Goal: Book appointment/travel/reservation

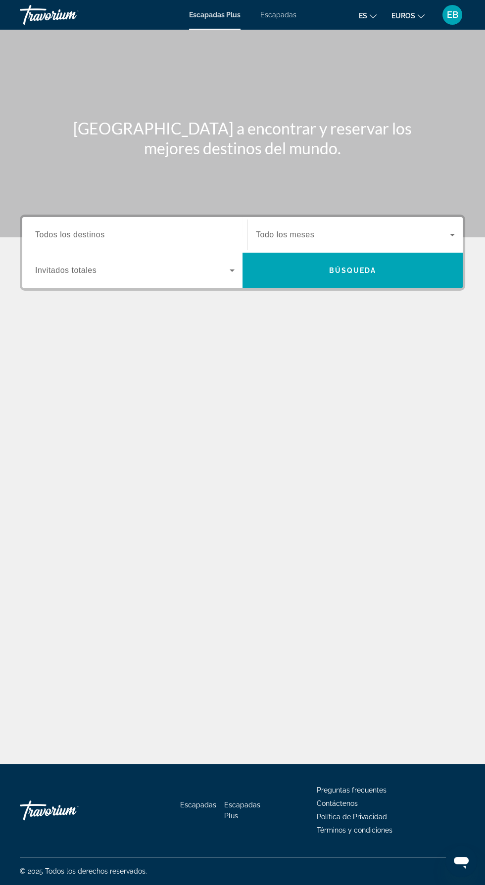
click at [161, 230] on input "Destination Todos los destinos" at bounding box center [134, 236] width 199 height 12
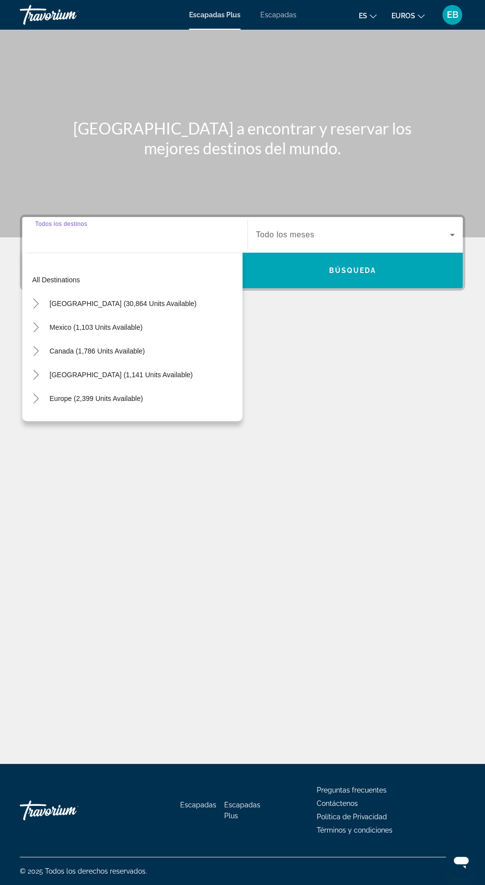
scroll to position [71, 0]
click at [164, 387] on div "Europe (2,399 units available)" at bounding box center [134, 399] width 215 height 24
click at [104, 395] on span "Europe (2,399 units available)" at bounding box center [95, 399] width 93 height 8
type input "**********"
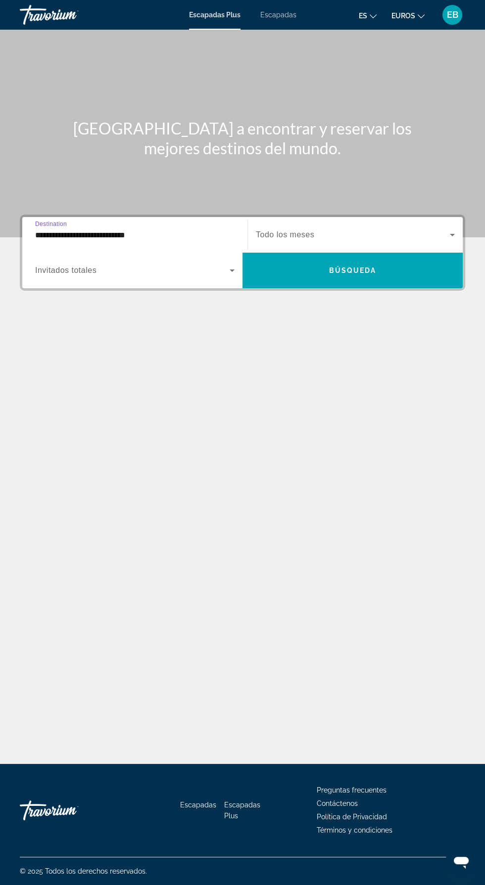
click at [149, 265] on span "Widget de búsqueda" at bounding box center [132, 271] width 194 height 12
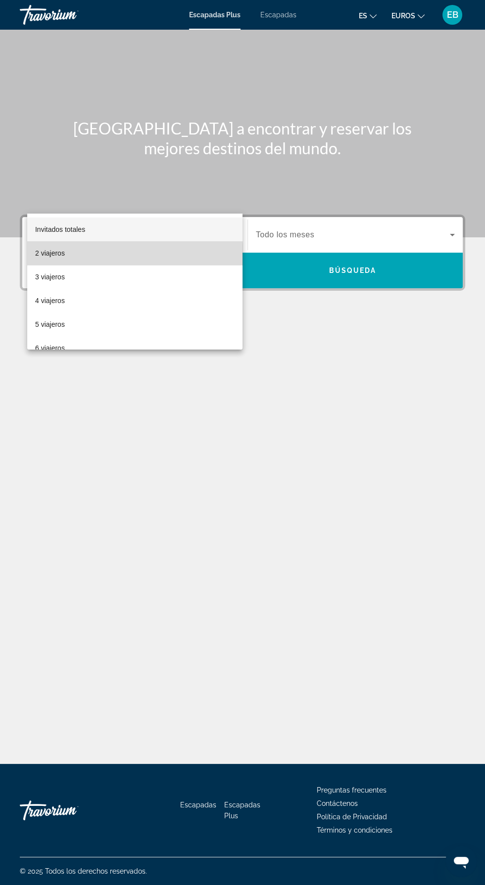
click at [91, 256] on mat-option "2 viajeros" at bounding box center [134, 253] width 215 height 24
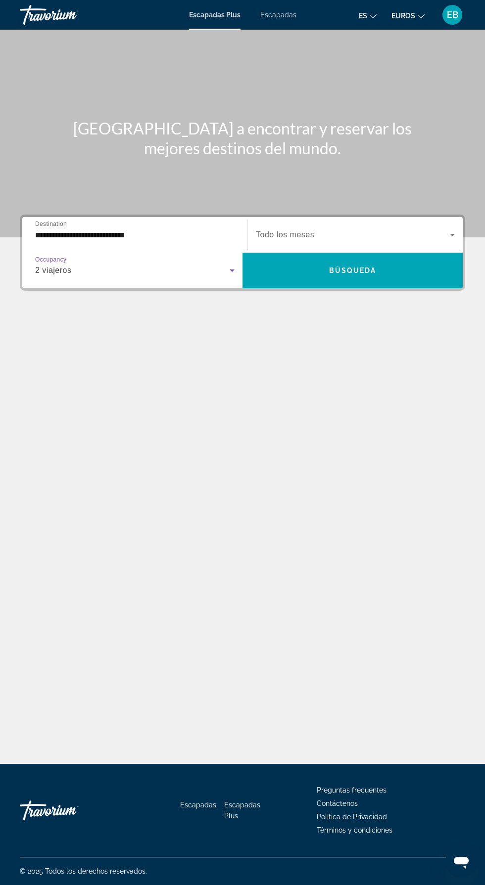
click at [357, 229] on span "Widget de búsqueda" at bounding box center [353, 235] width 194 height 12
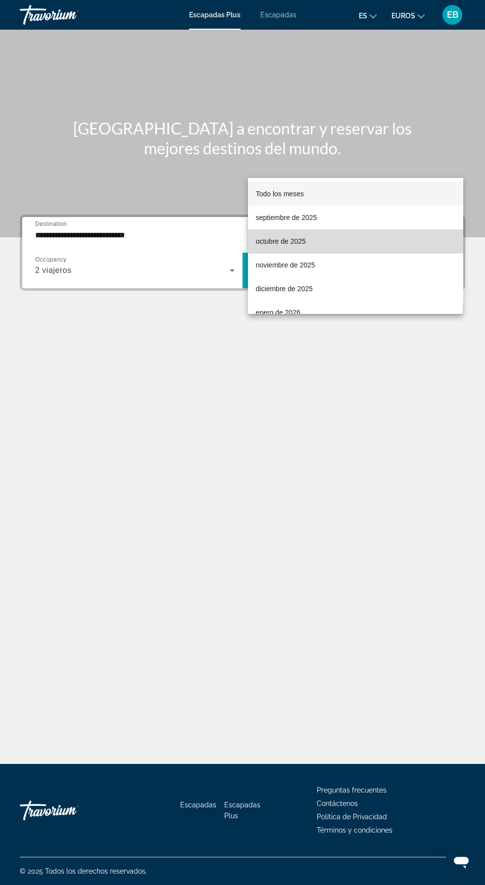
click at [297, 238] on font "octubre de 2025" at bounding box center [281, 241] width 50 height 8
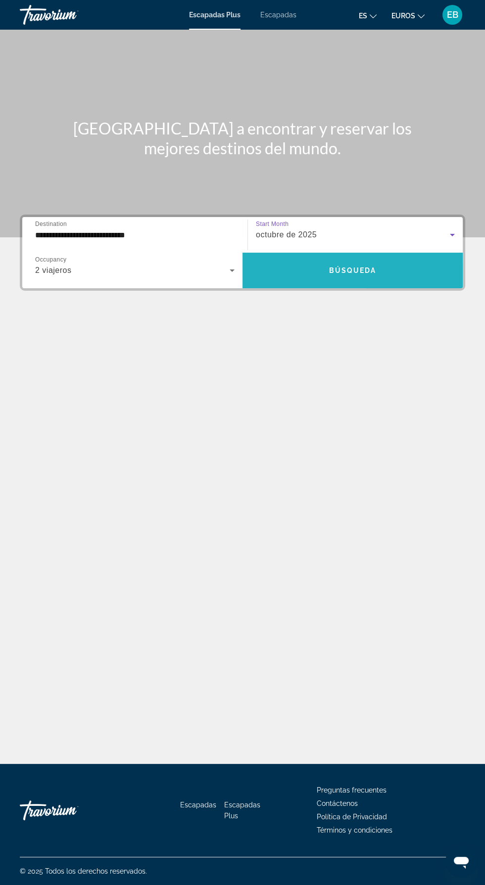
click at [366, 259] on span "Widget de búsqueda" at bounding box center [352, 271] width 220 height 24
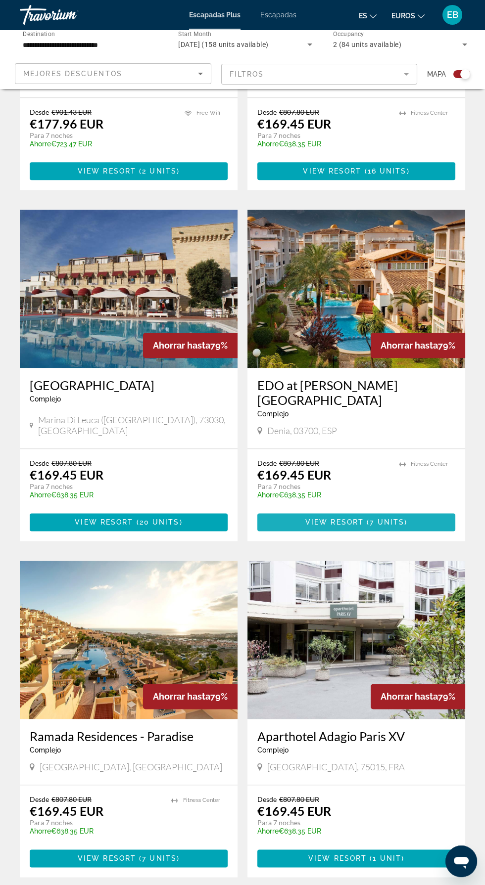
scroll to position [1582, 0]
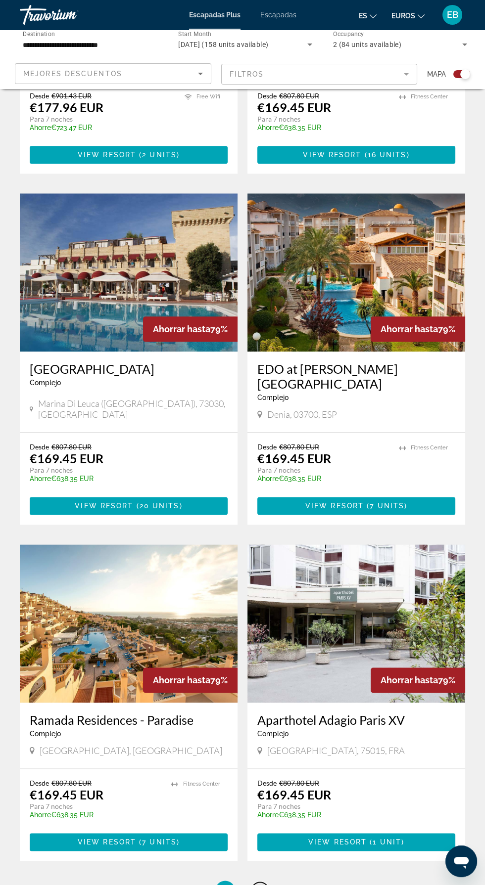
click at [259, 885] on span "2" at bounding box center [259, 890] width 5 height 11
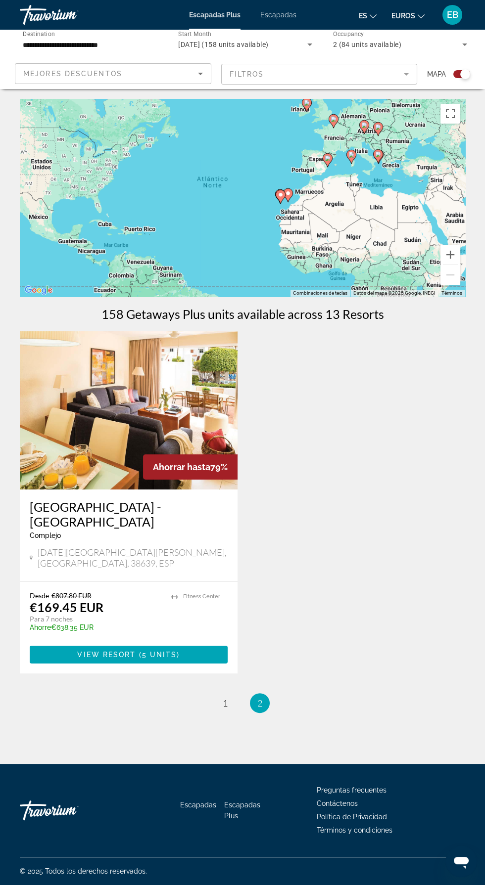
click at [203, 693] on ul "2 / 2 page 1 You're on page 2" at bounding box center [242, 703] width 445 height 20
click at [225, 698] on span "1" at bounding box center [225, 703] width 5 height 11
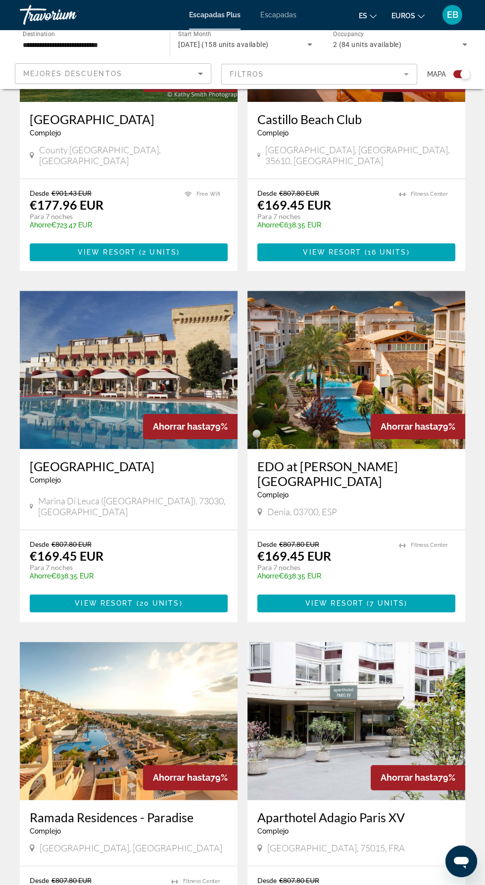
scroll to position [1582, 0]
